Goal: Register for event/course

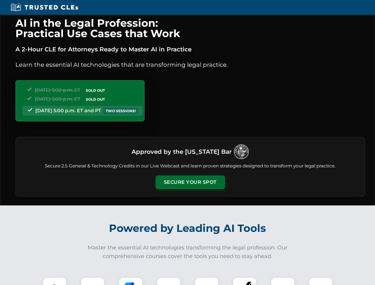
click at [190, 182] on button "Secure Your Spot" at bounding box center [191, 183] width 70 height 14
click at [55, 281] on img at bounding box center [54, 289] width 17 height 17
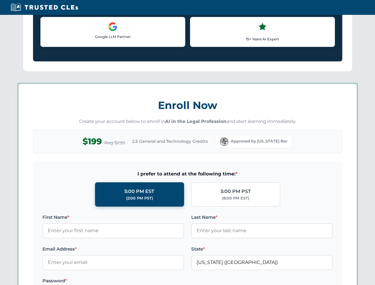
click at [93, 281] on div "AI in the Legal Profession: Practical Use Cases that Work A 2-Hour CLE for Atto…" at bounding box center [187, 278] width 375 height 1390
